Goal: Entertainment & Leisure: Consume media (video, audio)

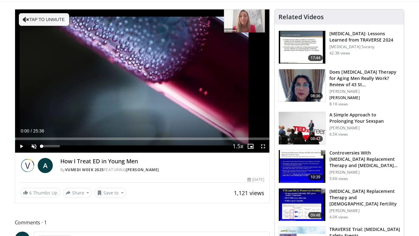
click at [34, 145] on span "Video Player" at bounding box center [34, 146] width 13 height 13
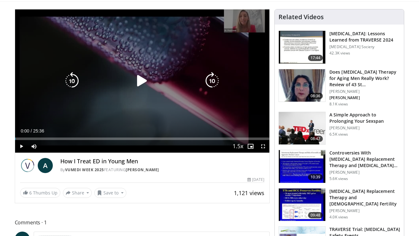
click at [144, 79] on icon "Video Player" at bounding box center [142, 81] width 18 height 18
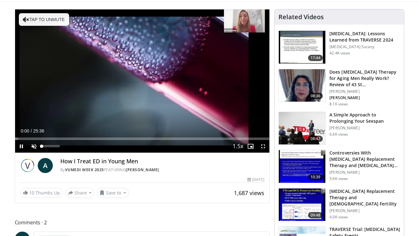
click at [34, 147] on span "Video Player" at bounding box center [34, 146] width 13 height 13
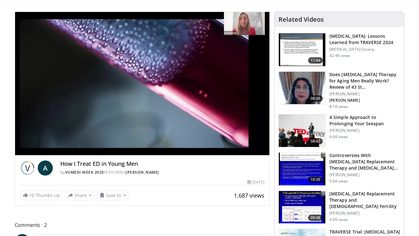
scroll to position [37, 0]
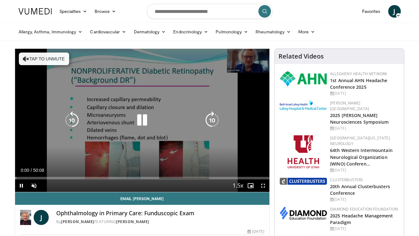
click at [140, 120] on icon "Video Player" at bounding box center [142, 120] width 18 height 18
